Goal: Information Seeking & Learning: Learn about a topic

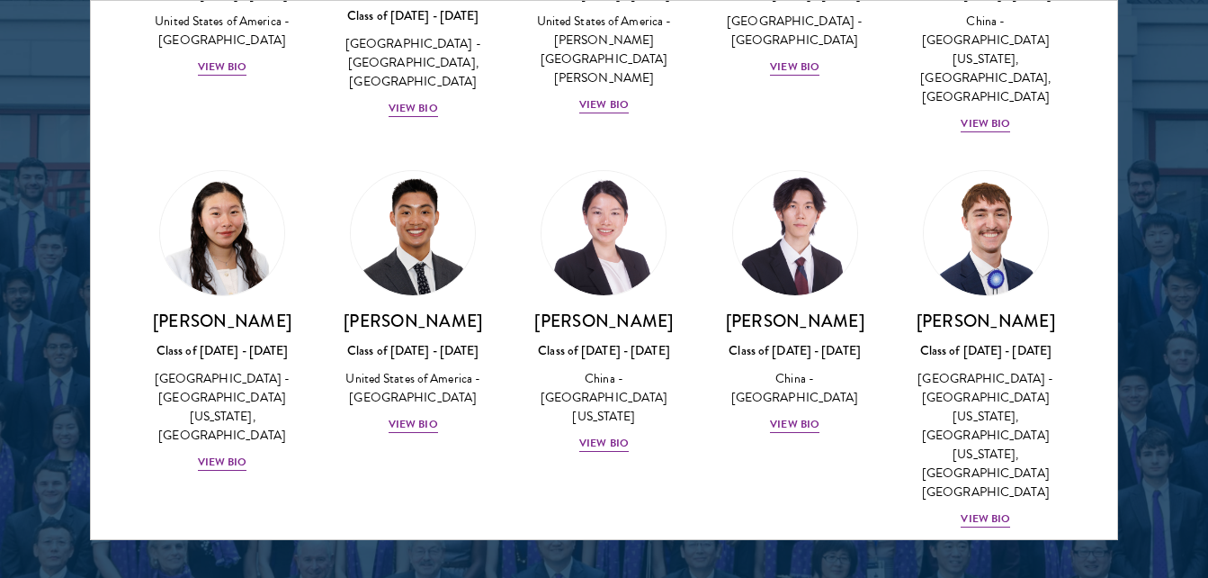
scroll to position [8637, 0]
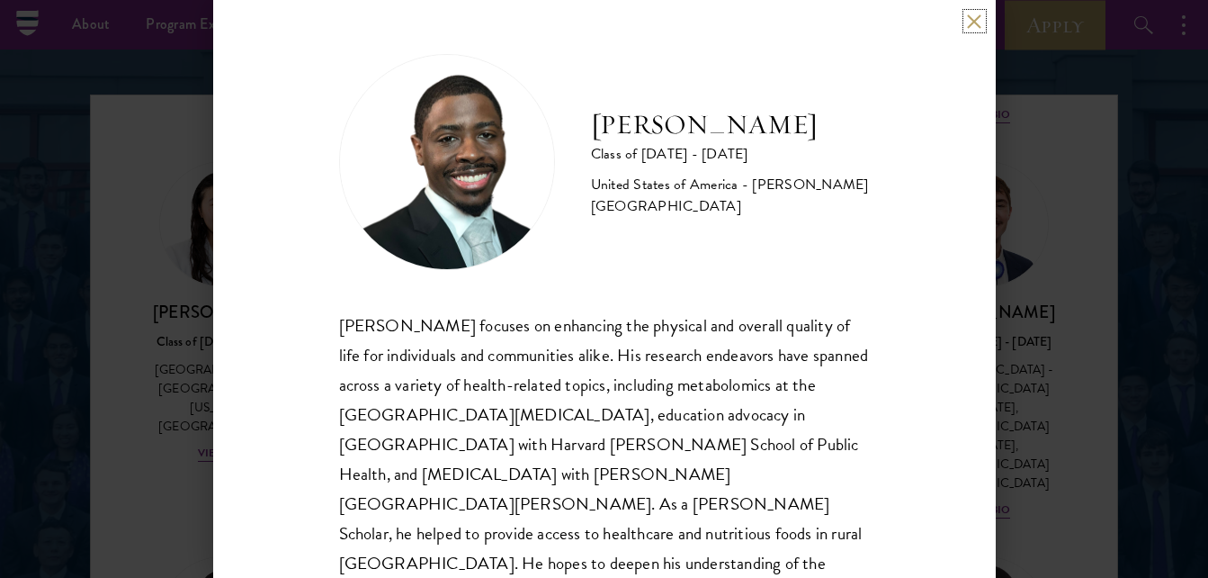
scroll to position [84, 0]
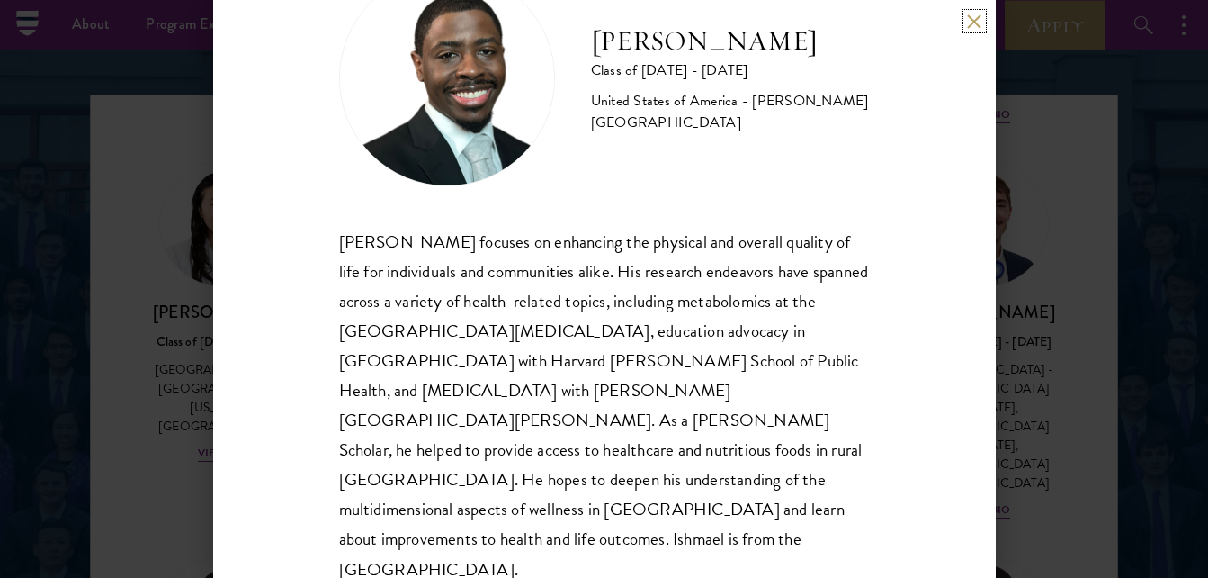
click at [972, 16] on button at bounding box center [974, 20] width 15 height 15
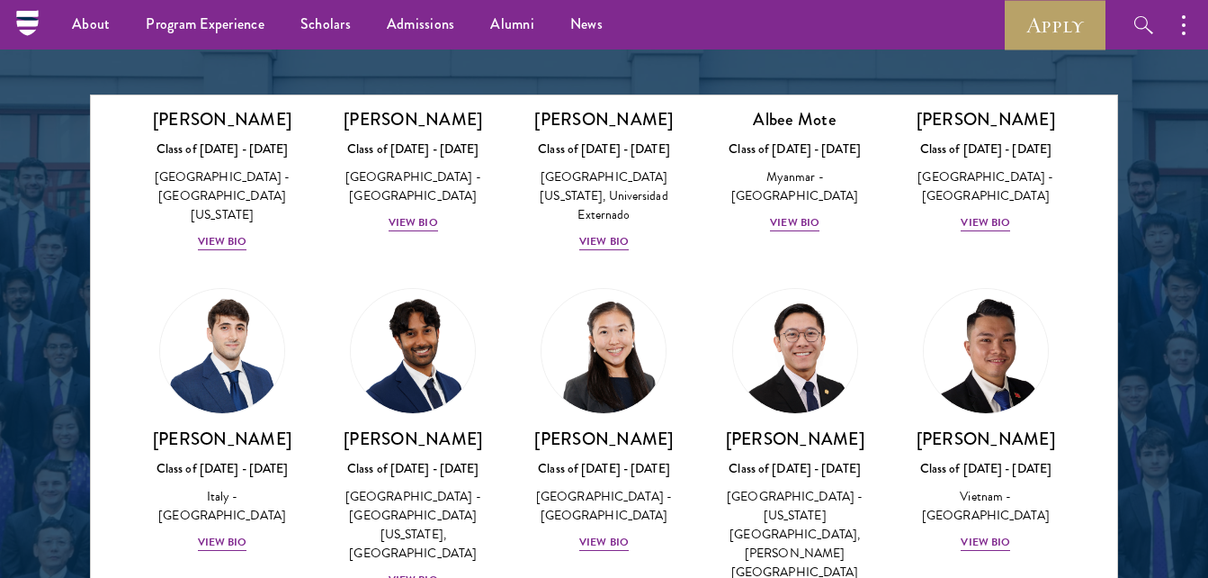
scroll to position [6658, 0]
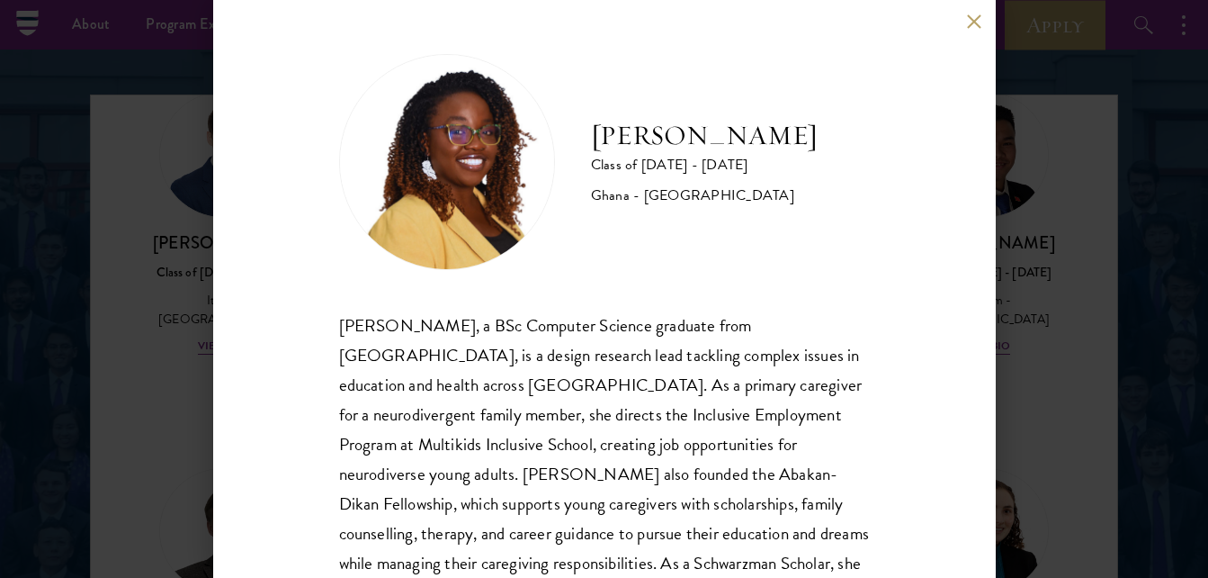
scroll to position [90, 0]
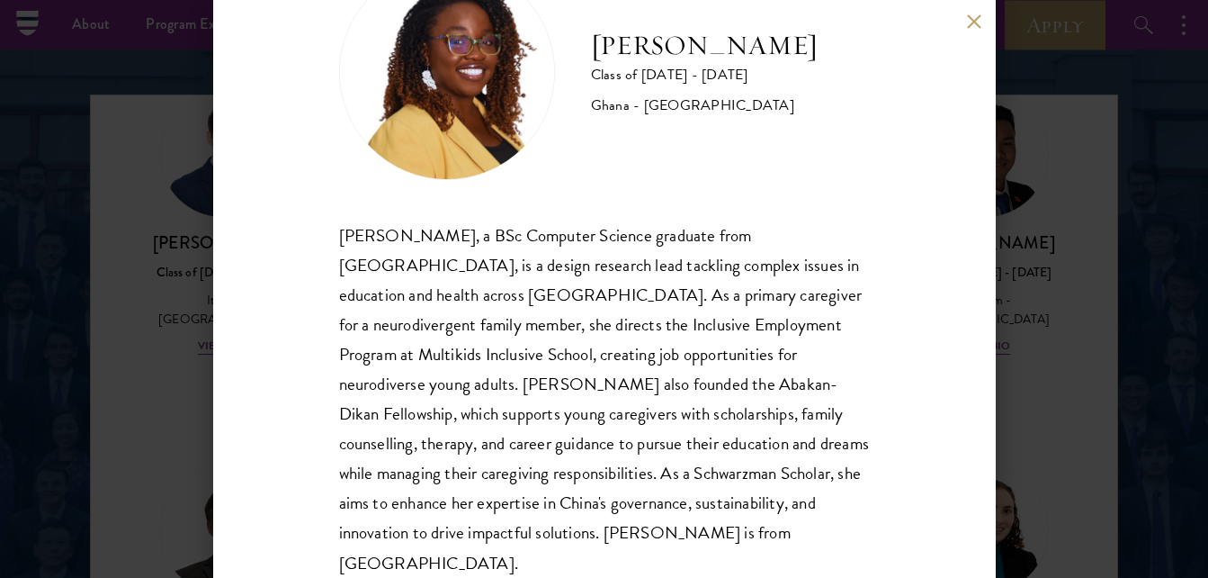
click at [981, 26] on button at bounding box center [974, 20] width 15 height 15
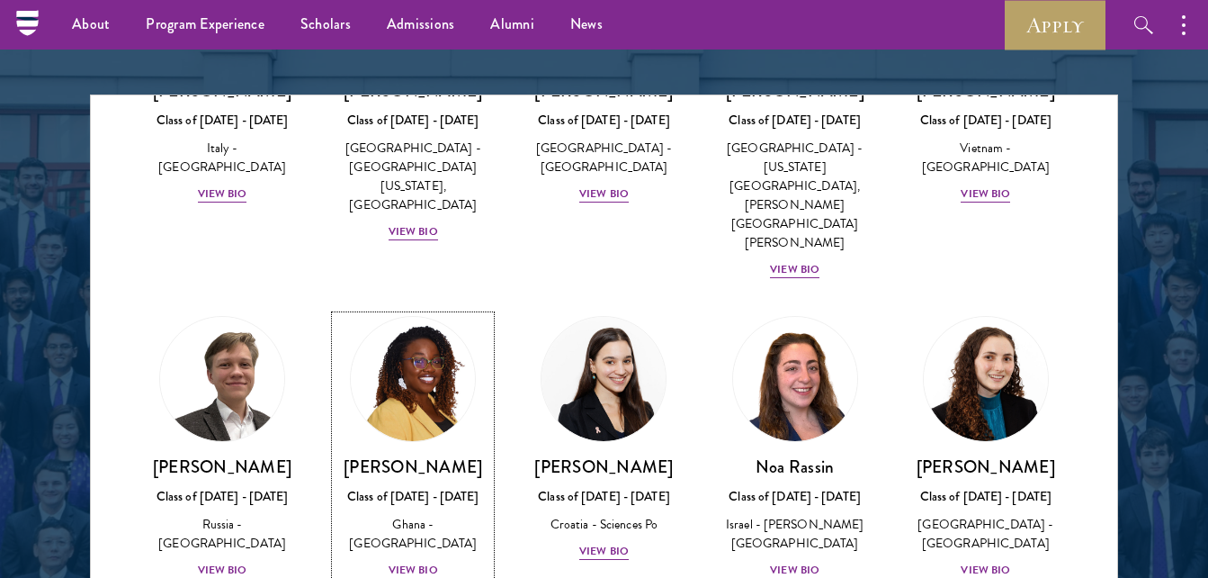
scroll to position [6900, 0]
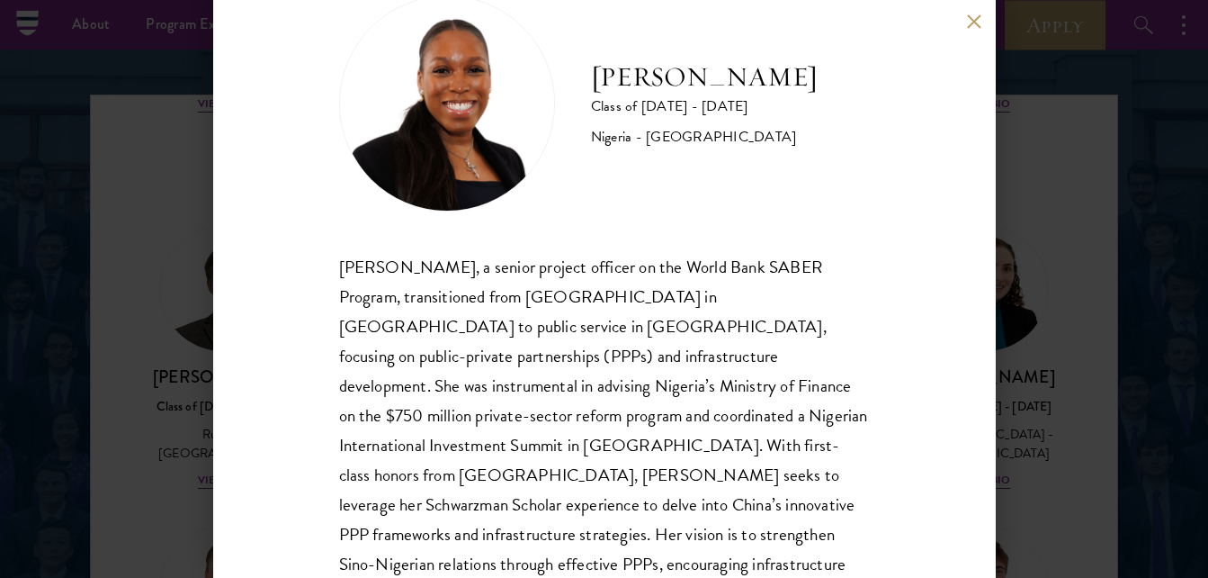
scroll to position [90, 0]
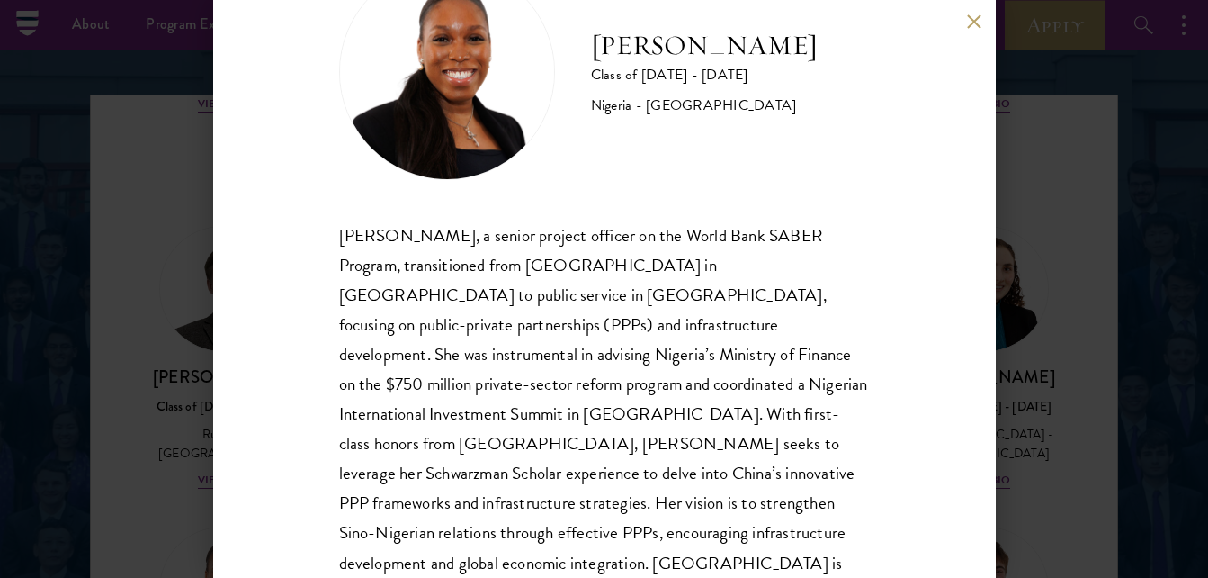
click at [970, 22] on button at bounding box center [974, 20] width 15 height 15
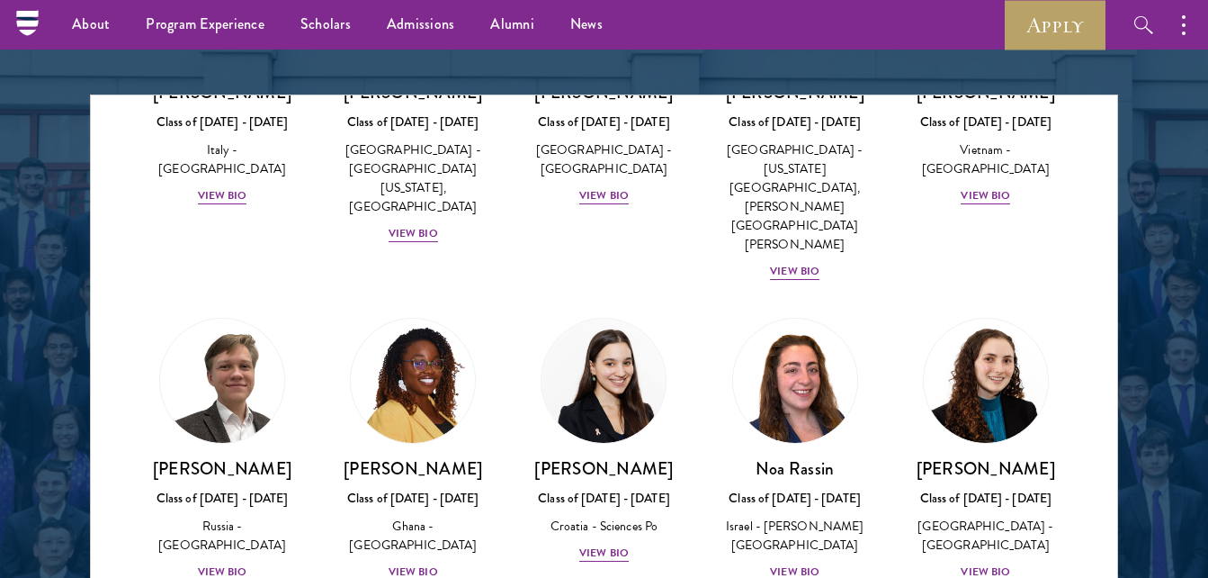
scroll to position [6720, 0]
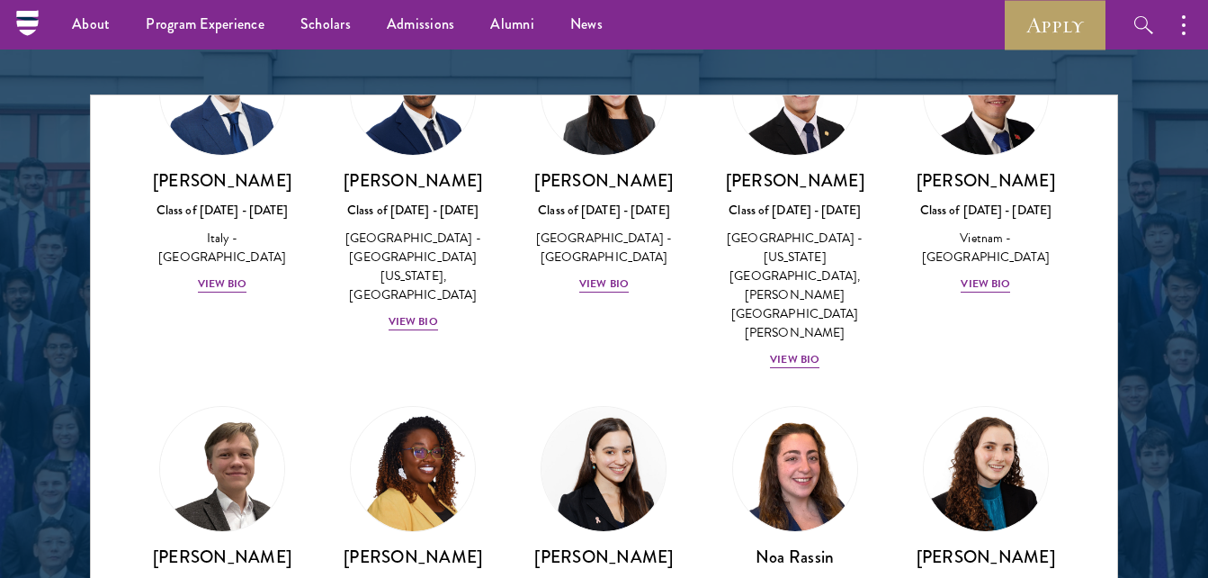
click at [132, 388] on div "[PERSON_NAME] Class of [DATE] - [DATE] [GEOGRAPHIC_DATA] - [GEOGRAPHIC_DATA] Vi…" at bounding box center [222, 538] width 191 height 300
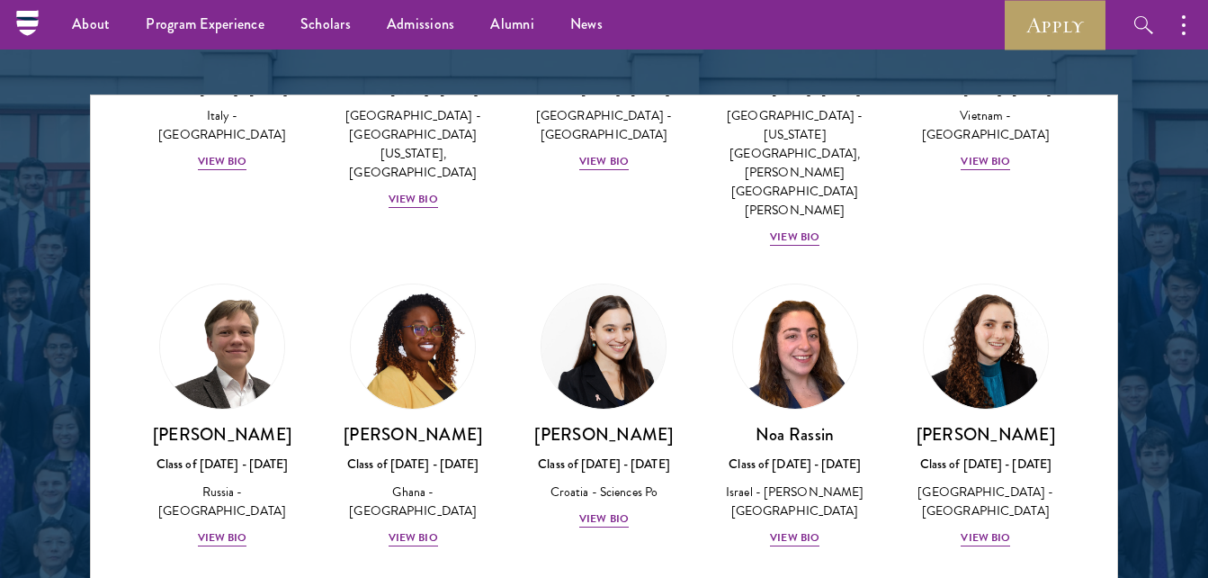
scroll to position [6900, 0]
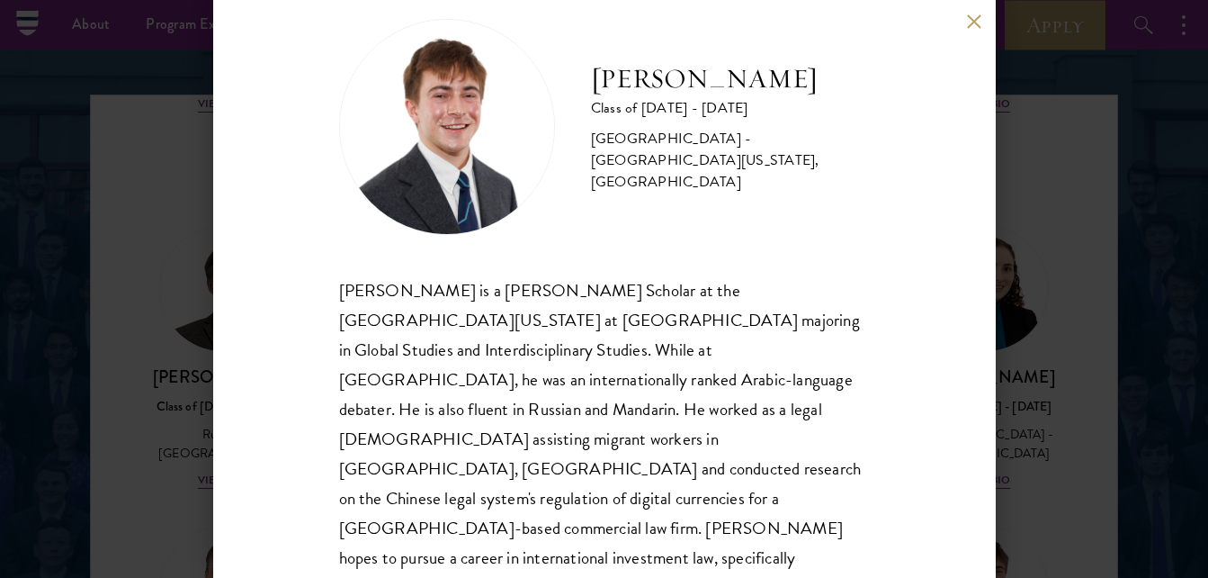
scroll to position [54, 0]
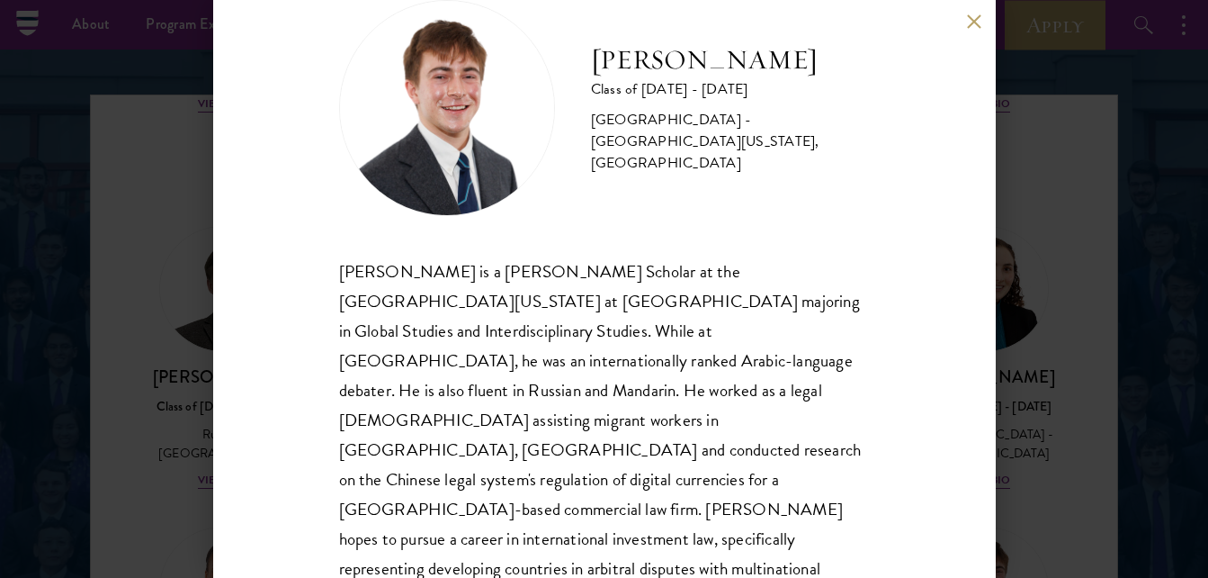
drag, startPoint x: 976, startPoint y: 20, endPoint x: 971, endPoint y: 40, distance: 21.4
click at [976, 23] on button at bounding box center [974, 20] width 15 height 15
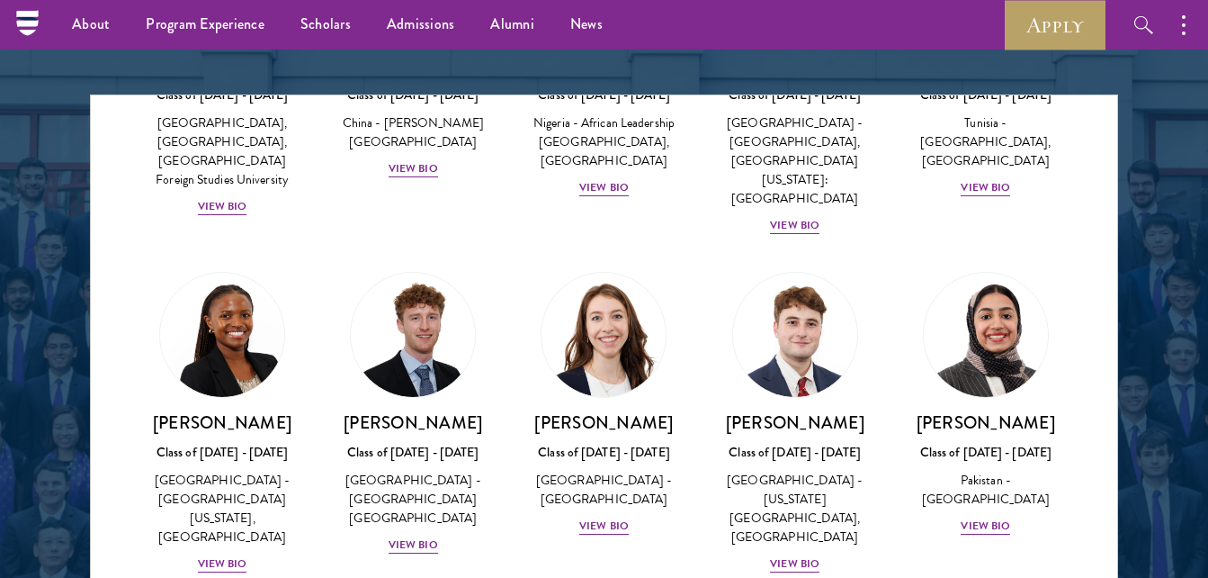
scroll to position [5550, 0]
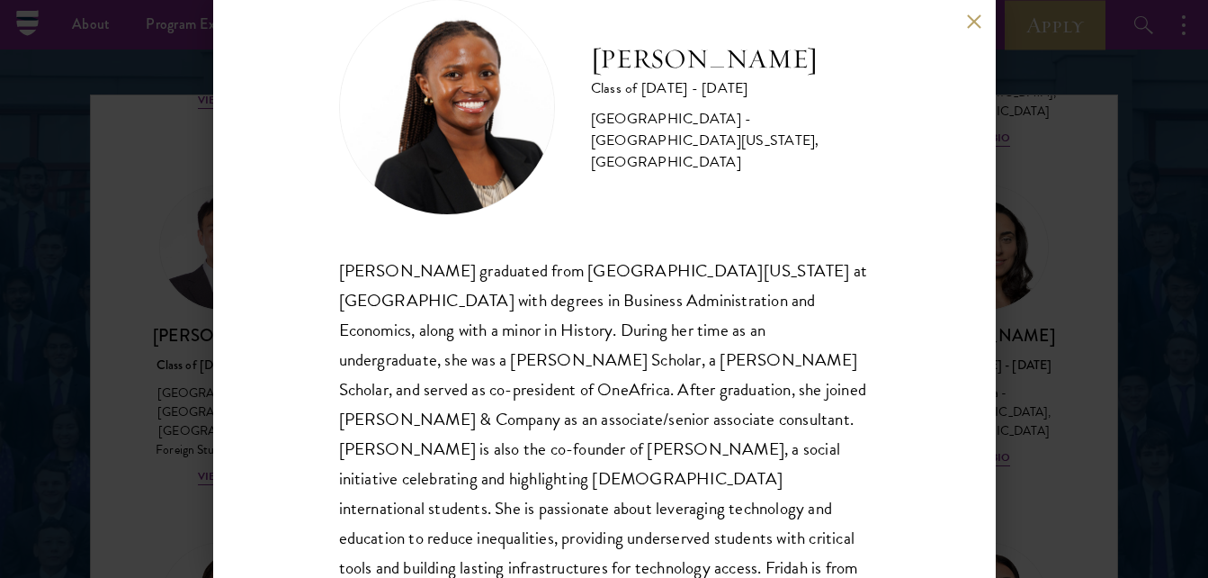
scroll to position [84, 0]
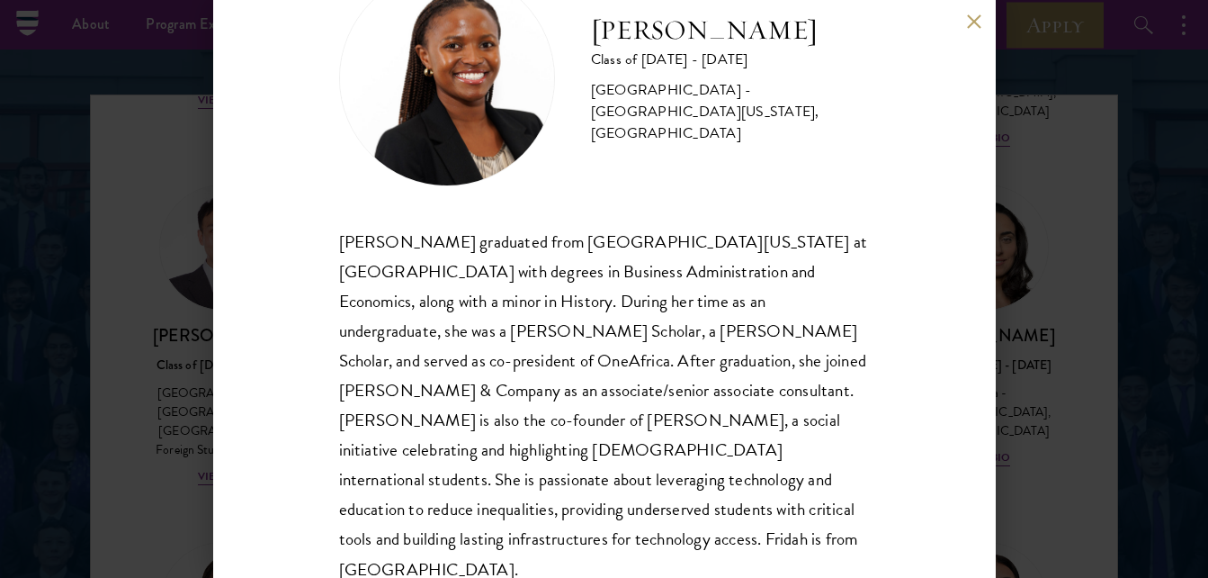
click at [57, 358] on div "[PERSON_NAME] Class of [DATE] - [DATE] [GEOGRAPHIC_DATA] - [GEOGRAPHIC_DATA][US…" at bounding box center [604, 289] width 1208 height 578
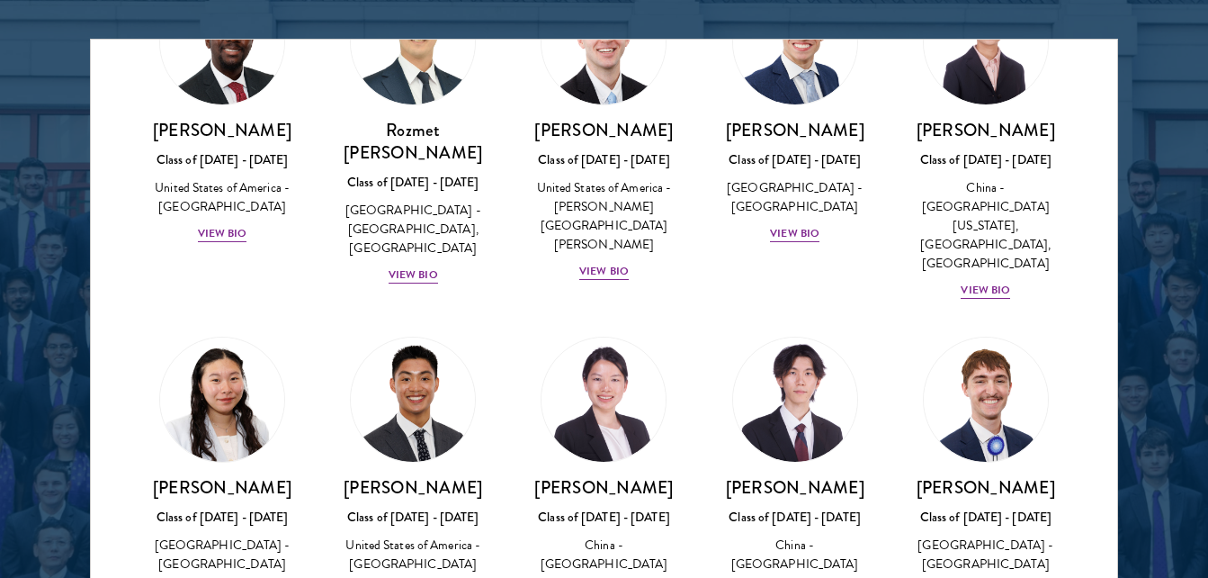
scroll to position [8417, 0]
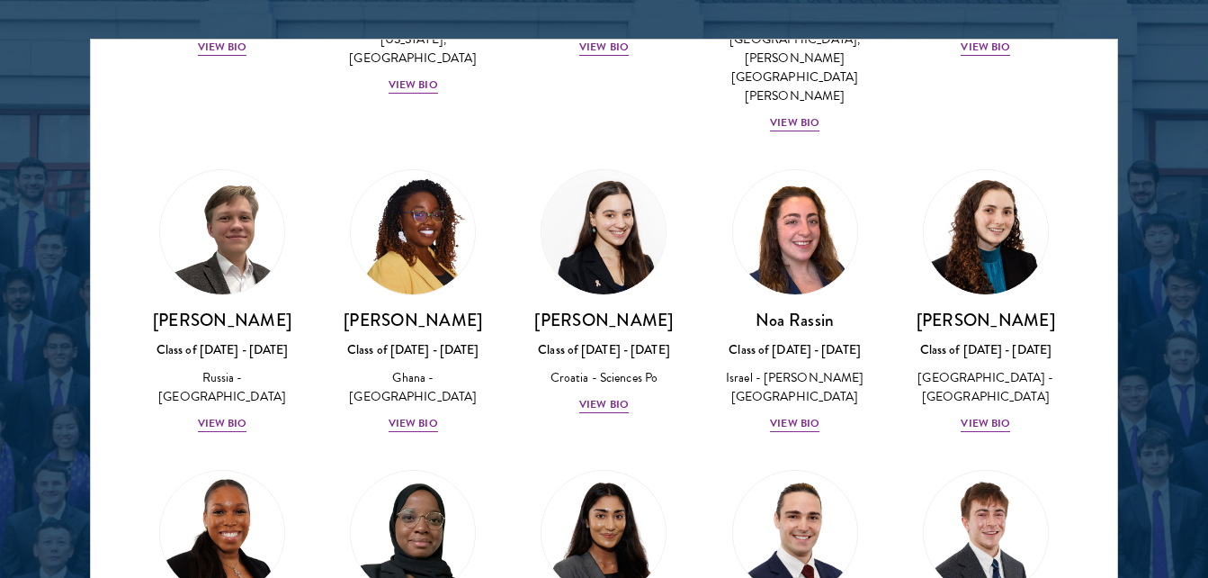
scroll to position [6888, 0]
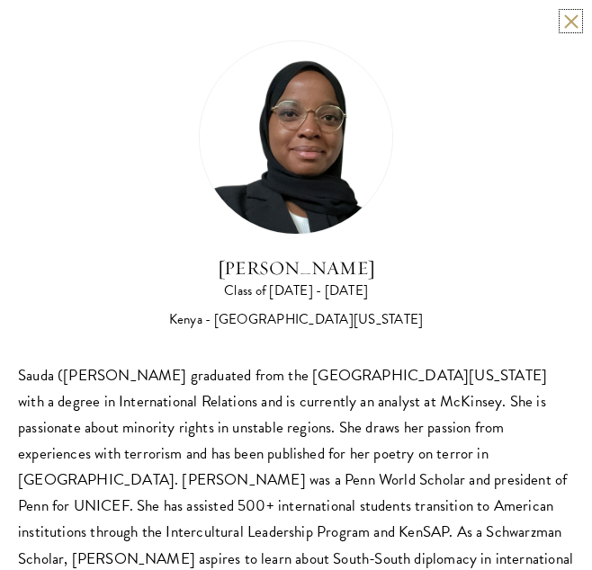
drag, startPoint x: 561, startPoint y: 26, endPoint x: 561, endPoint y: 12, distance: 14.4
click at [563, 20] on button at bounding box center [570, 20] width 15 height 15
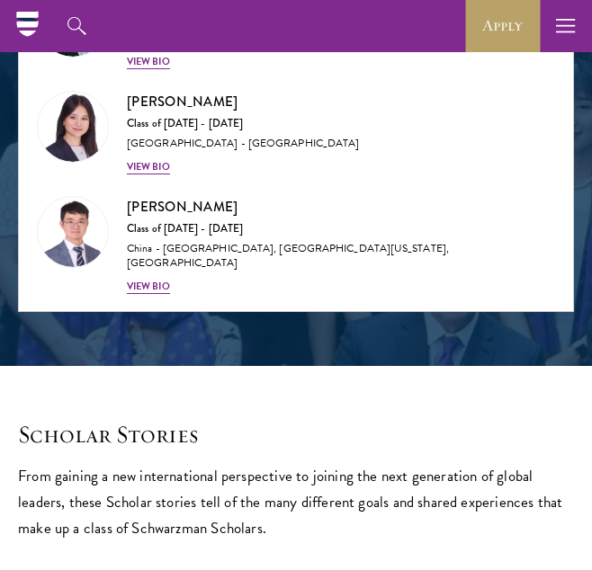
scroll to position [13732, 0]
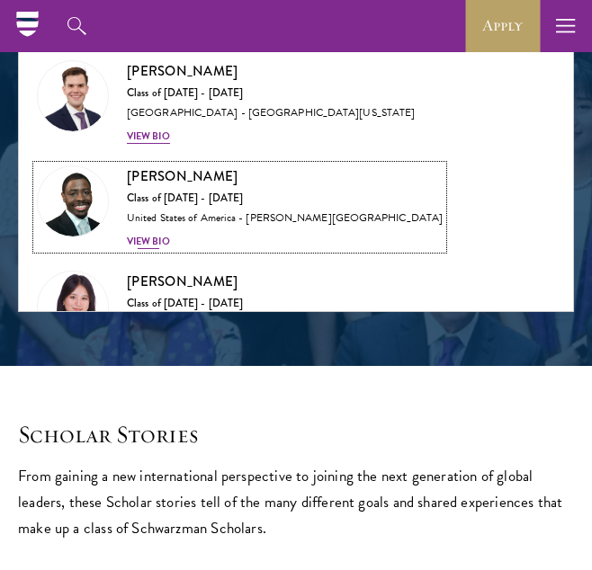
click at [157, 235] on div "View Bio" at bounding box center [148, 242] width 43 height 14
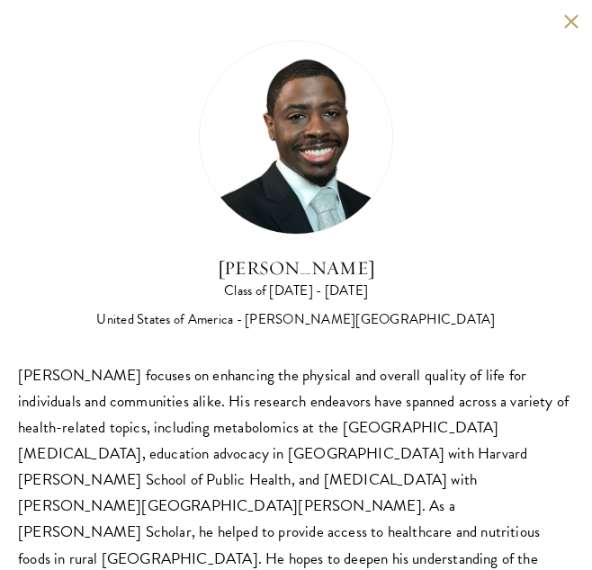
scroll to position [42, 0]
